Goal: Task Accomplishment & Management: Use online tool/utility

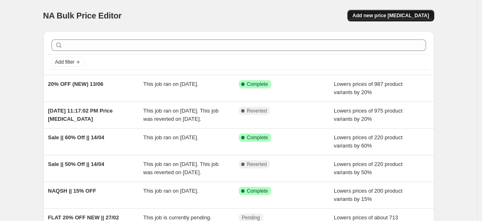
click at [401, 16] on span "Add new price [MEDICAL_DATA]" at bounding box center [390, 15] width 76 height 7
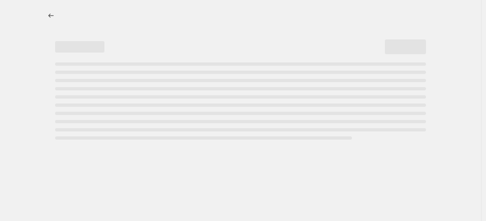
select select "percentage"
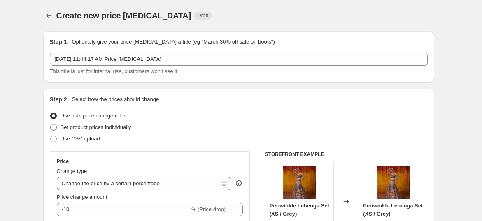
scroll to position [46, 0]
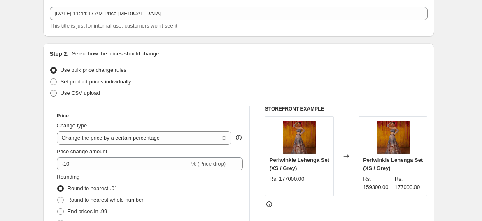
click at [54, 95] on span at bounding box center [53, 93] width 7 height 7
click at [51, 90] on input "Use CSV upload" at bounding box center [50, 90] width 0 height 0
radio input "true"
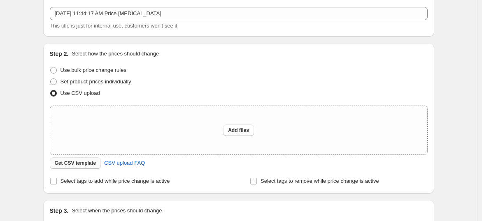
click at [77, 166] on span "Get CSV template" at bounding box center [76, 163] width 42 height 7
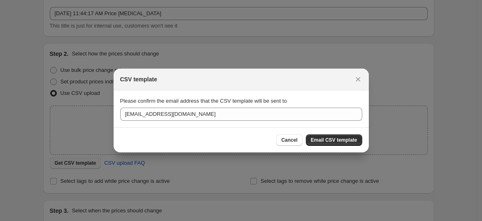
scroll to position [0, 0]
click at [333, 140] on span "Email CSV template" at bounding box center [334, 140] width 46 height 7
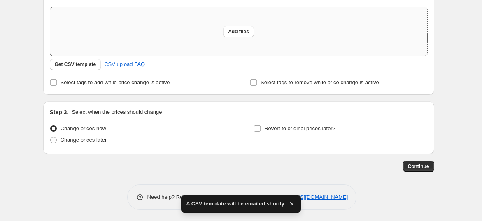
scroll to position [146, 0]
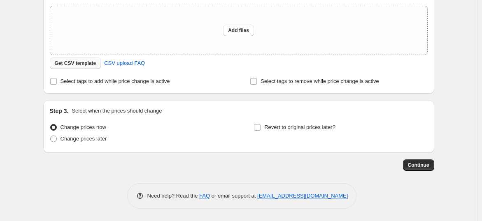
click at [88, 63] on span "Get CSV template" at bounding box center [76, 63] width 42 height 7
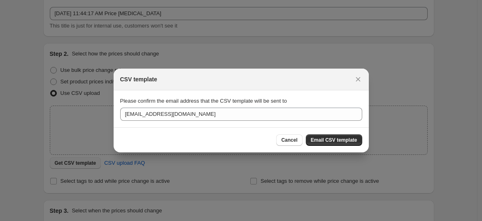
scroll to position [0, 0]
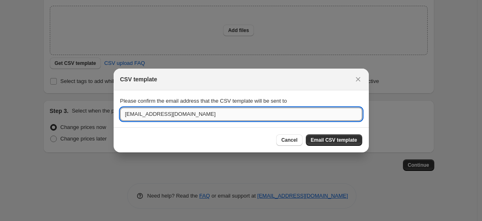
click at [229, 114] on input "contact@masumimewawalla.com" at bounding box center [241, 114] width 242 height 13
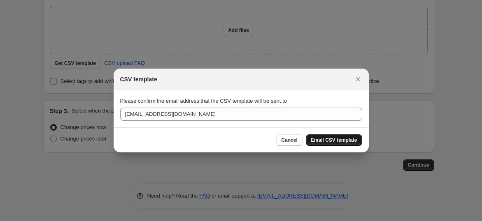
click at [334, 144] on button "Email CSV template" at bounding box center [334, 140] width 56 height 12
